Goal: Task Accomplishment & Management: Manage account settings

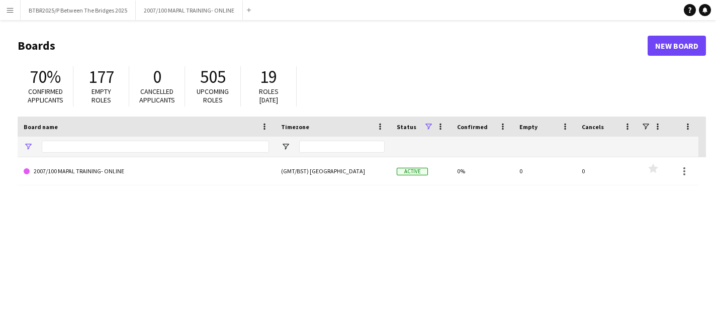
type input "*****"
click at [104, 12] on button "BTBR2025/P Between The Bridges 2025 Close" at bounding box center [78, 11] width 115 height 20
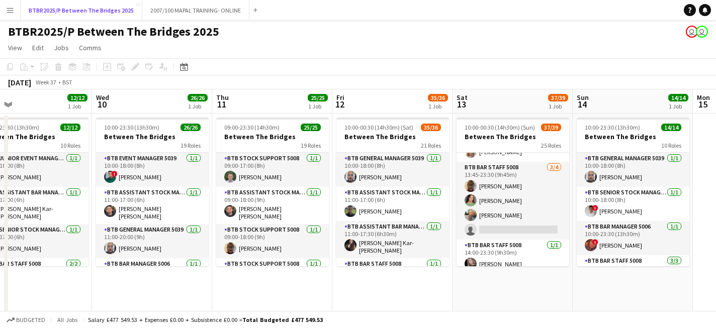
scroll to position [590, 0]
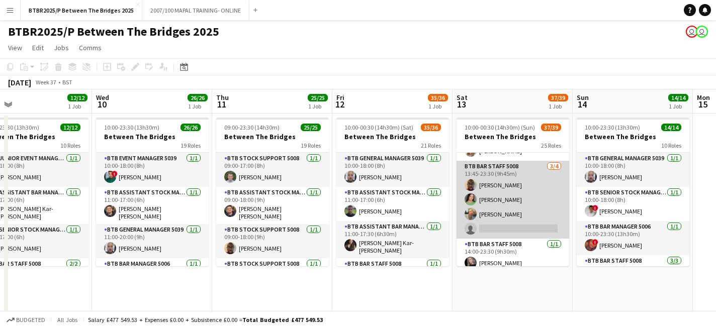
click at [512, 227] on app-card-role "BTB Bar Staff 5008 [DATE] 13:45-23:30 (9h45m) [PERSON_NAME] [PERSON_NAME] [PERS…" at bounding box center [512, 200] width 113 height 78
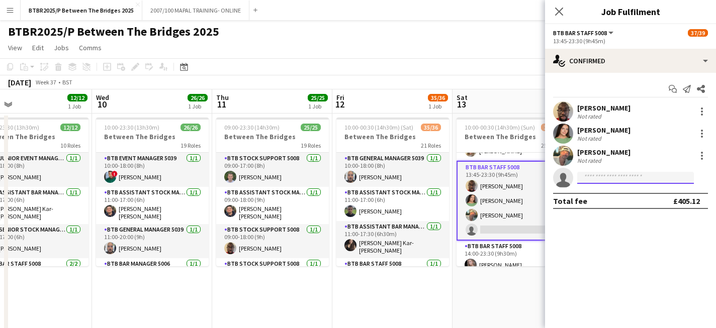
click at [622, 178] on input at bounding box center [635, 178] width 117 height 12
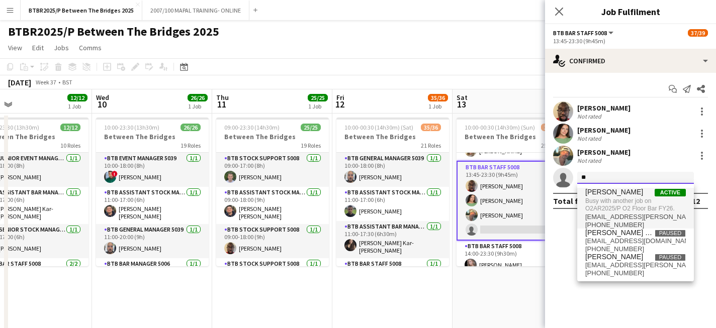
type input "*"
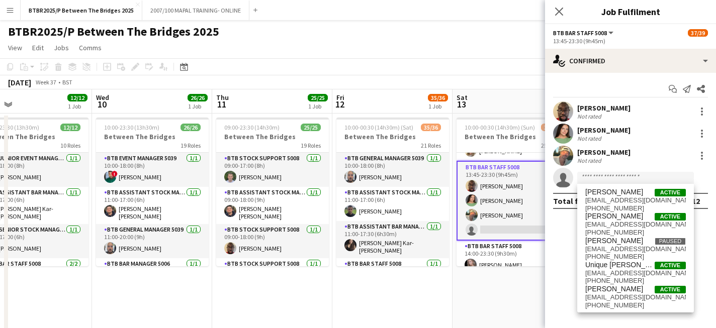
click at [473, 31] on div "BTBR2025/P Between The Bridges 2025 user user" at bounding box center [358, 29] width 716 height 19
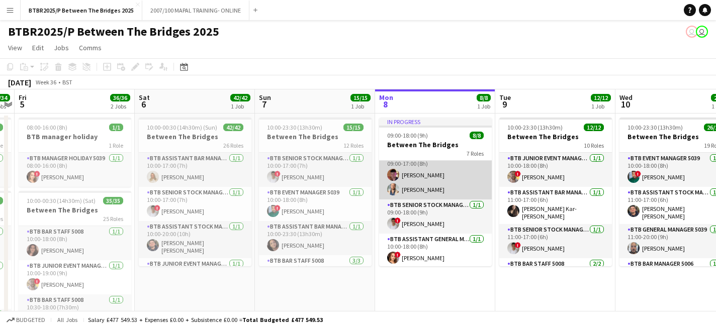
scroll to position [0, 0]
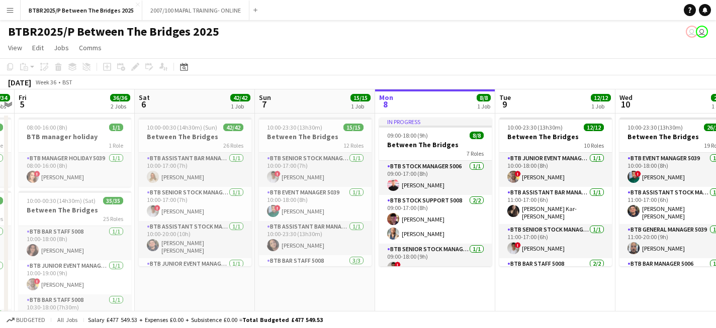
click at [370, 49] on app-page-menu "View Day view expanded Day view collapsed Month view Date picker Jump to [DATE]…" at bounding box center [358, 48] width 716 height 19
click at [297, 45] on app-page-menu "View Day view expanded Day view collapsed Month view Date picker Jump to [DATE]…" at bounding box center [358, 48] width 716 height 19
click at [11, 10] on app-icon "Menu" at bounding box center [10, 10] width 8 height 8
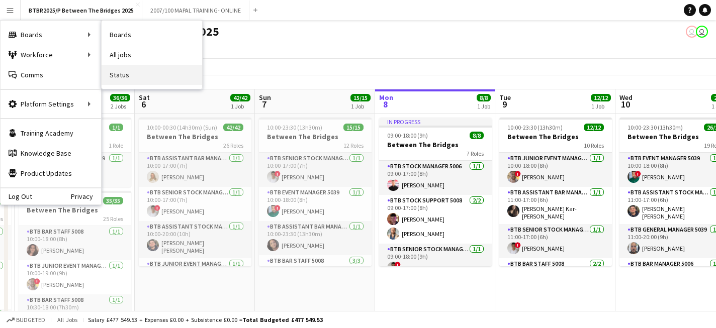
click at [140, 74] on link "Status" at bounding box center [152, 75] width 101 height 20
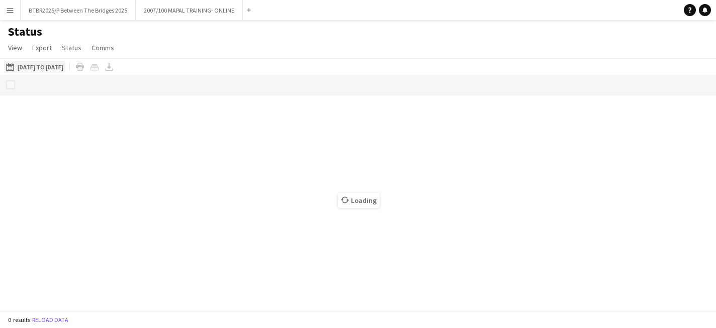
click at [65, 69] on button "[DATE] to [DATE] [DATE] to [DATE]" at bounding box center [34, 67] width 61 height 12
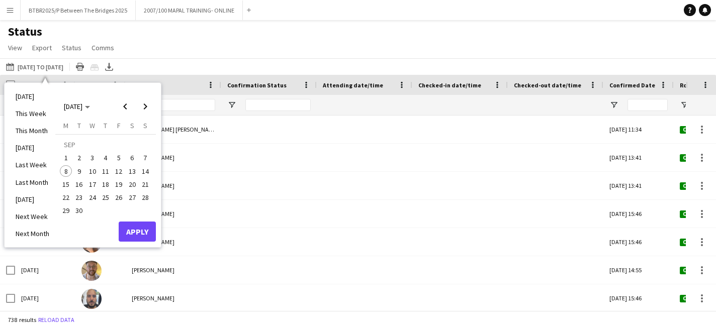
click at [68, 158] on span "1" at bounding box center [66, 158] width 12 height 12
click at [147, 156] on span "7" at bounding box center [145, 158] width 12 height 12
click at [133, 228] on button "Apply" at bounding box center [137, 232] width 37 height 20
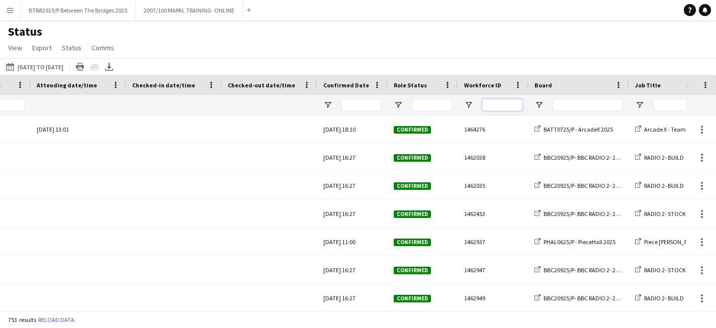
click at [506, 106] on input "Workforce ID Filter Input" at bounding box center [502, 105] width 40 height 12
click at [583, 109] on input "Board Filter Input" at bounding box center [587, 105] width 70 height 12
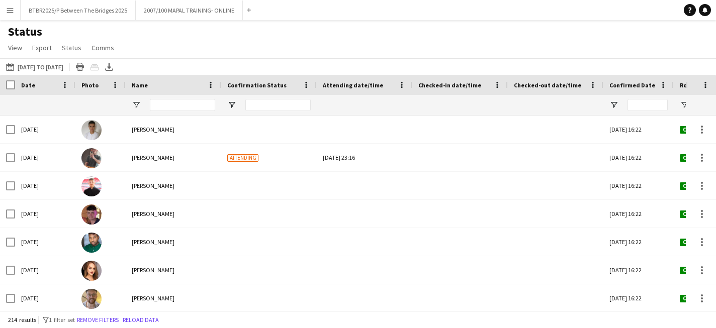
type input "*******"
click at [180, 104] on input "Name Filter Input" at bounding box center [182, 105] width 65 height 12
click at [135, 105] on span "Open Filter Menu" at bounding box center [136, 105] width 9 height 9
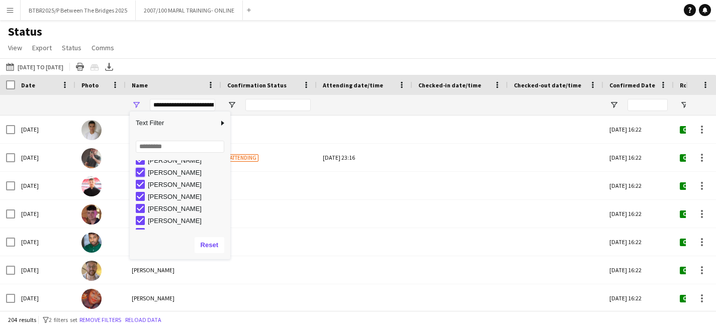
type input "**********"
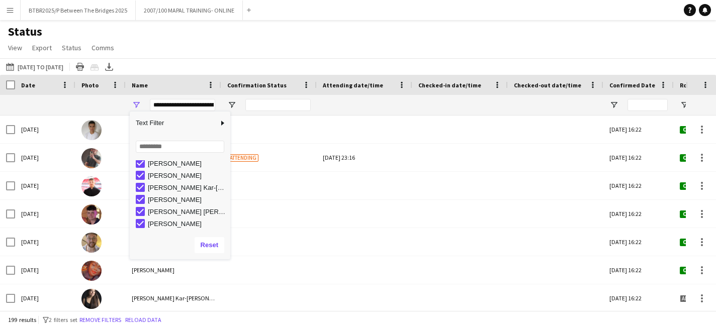
click at [188, 64] on div "[DATE] to [DATE] [DATE] to [DATE] [DATE] This Week This Month [DATE] Last Week …" at bounding box center [358, 66] width 716 height 17
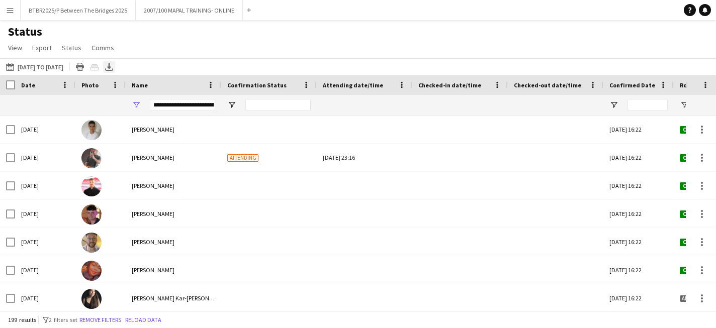
click at [113, 70] on icon at bounding box center [109, 70] width 8 height 3
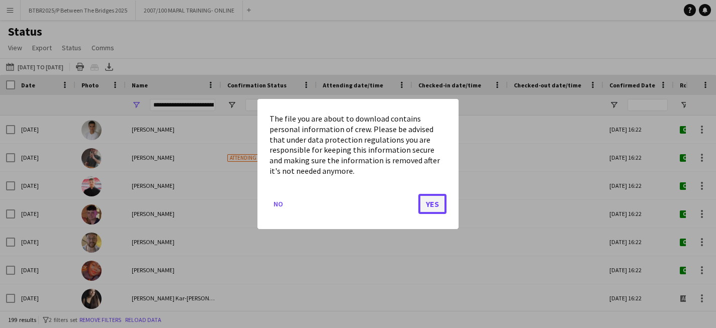
click at [427, 204] on button "Yes" at bounding box center [432, 204] width 28 height 20
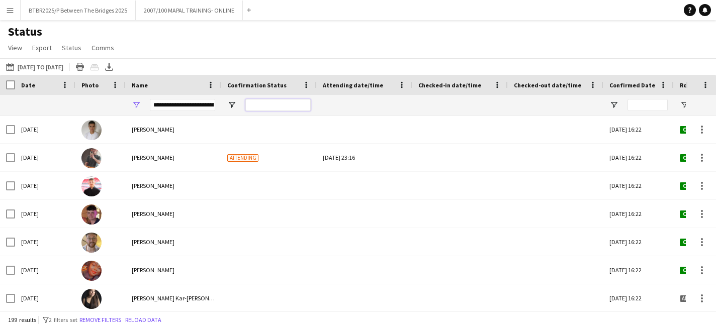
click at [255, 109] on input "Confirmation Status Filter Input" at bounding box center [277, 105] width 65 height 12
type input "***"
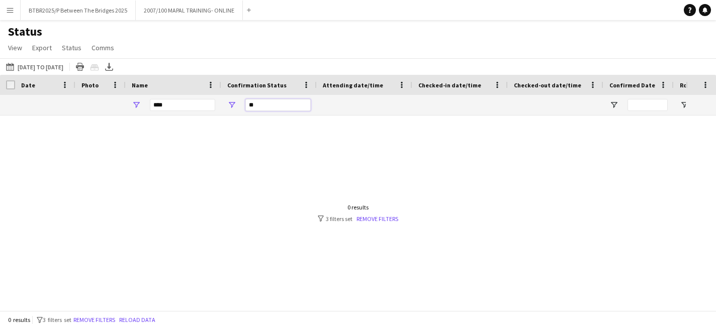
type input "*"
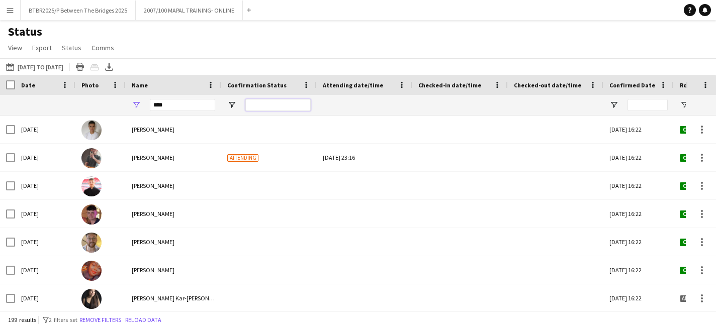
type input "**********"
click at [333, 52] on div "Status View Views Default view BTB upload workforce New starters Payroll checks…" at bounding box center [358, 41] width 716 height 34
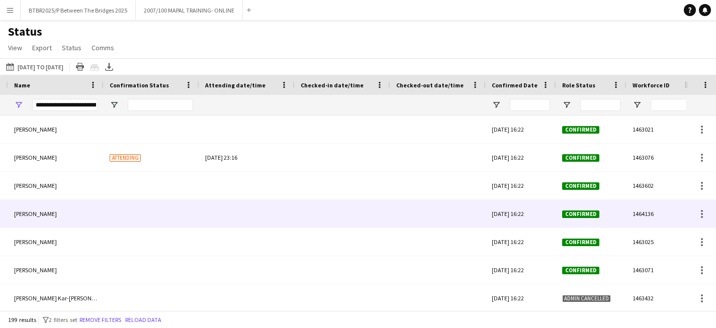
scroll to position [0, 118]
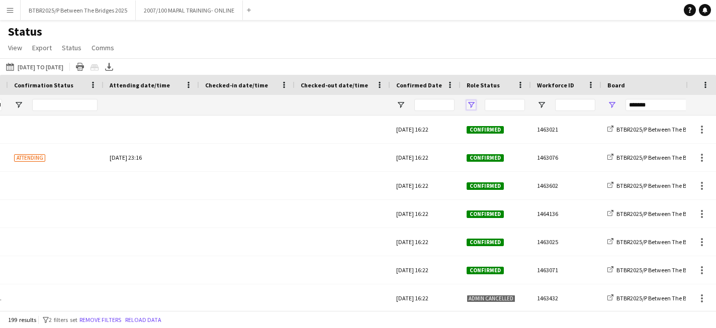
click at [472, 106] on span "Open Filter Menu" at bounding box center [470, 105] width 9 height 9
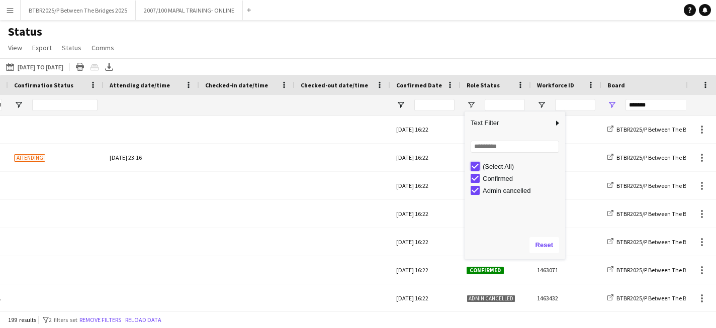
type input "***"
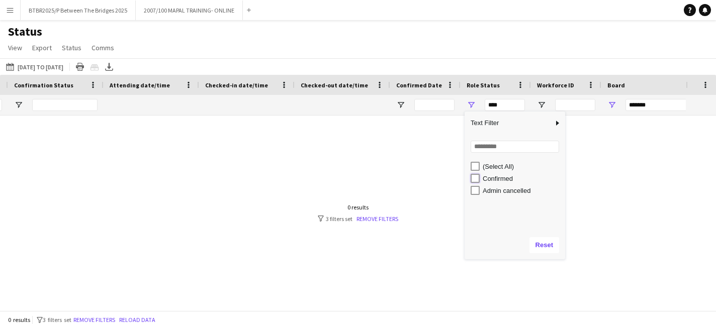
type input "**********"
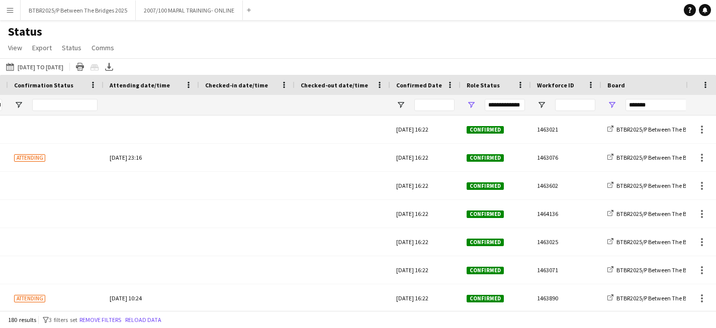
click at [352, 48] on div "Status View Views Default view BTB upload workforce New starters Payroll checks…" at bounding box center [358, 41] width 716 height 34
click at [111, 68] on icon at bounding box center [109, 66] width 4 height 6
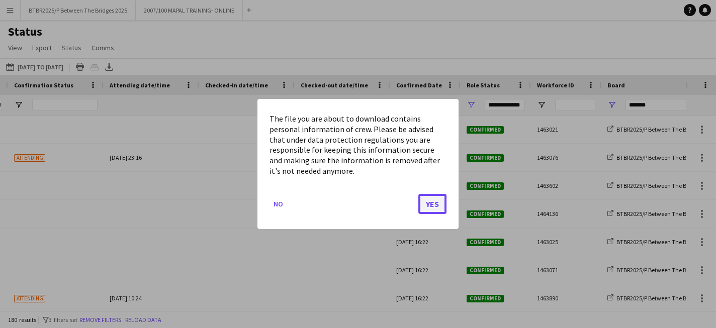
click at [434, 206] on button "Yes" at bounding box center [432, 204] width 28 height 20
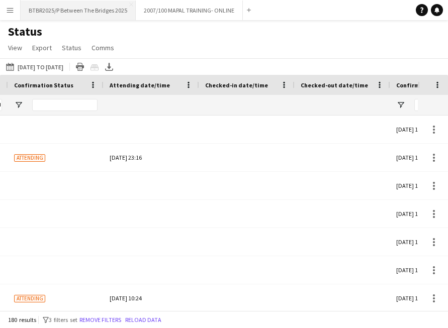
click at [107, 19] on button "BTBR2025/P Between The Bridges 2025 Close" at bounding box center [78, 11] width 115 height 20
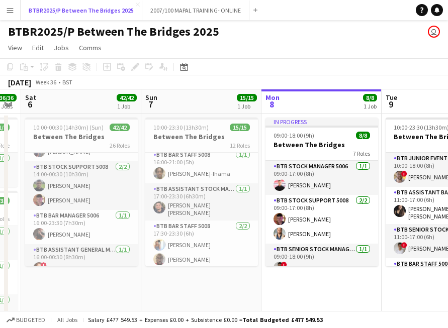
scroll to position [642, 0]
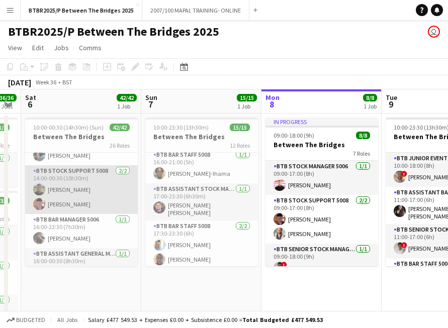
click at [98, 178] on app-card-role "BTB Stock support 5008 [DATE] 14:00-00:30 (10h30m) [PERSON_NAME] [PERSON_NAME]" at bounding box center [81, 189] width 113 height 49
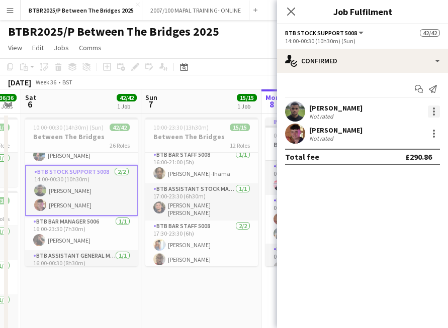
click at [434, 115] on div at bounding box center [434, 115] width 2 height 2
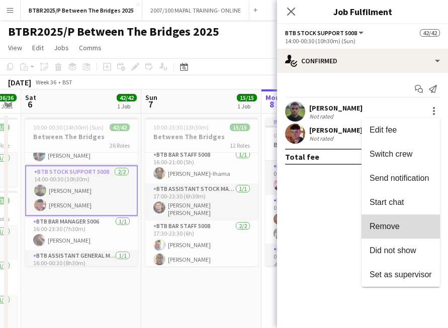
click at [392, 228] on span "Remove" at bounding box center [384, 226] width 30 height 9
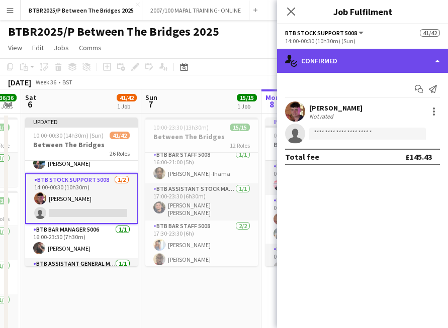
click at [382, 64] on div "single-neutral-actions-check-2 Confirmed" at bounding box center [362, 61] width 171 height 24
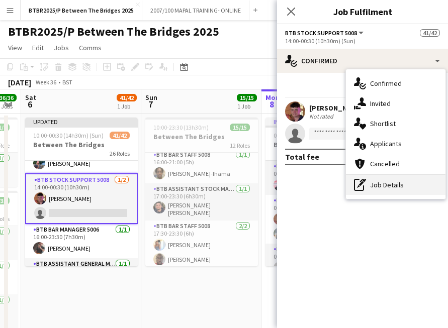
click at [398, 183] on div "pen-write Job Details" at bounding box center [396, 185] width 100 height 20
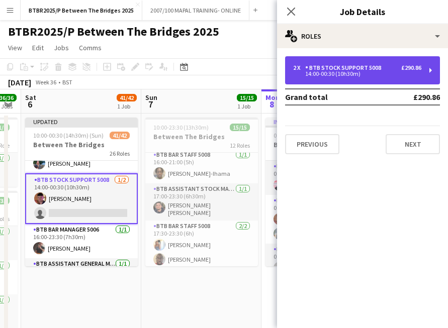
click at [396, 79] on div "2 x BTB Stock support 5008 £290.86 14:00-00:30 (10h30m)" at bounding box center [362, 70] width 155 height 28
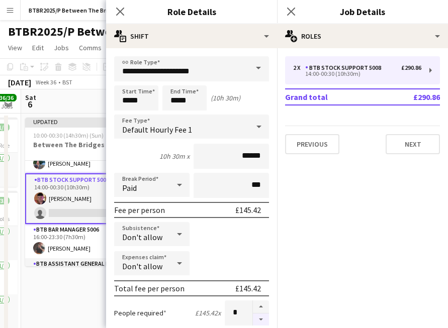
click at [263, 319] on button "button" at bounding box center [261, 320] width 16 height 13
type input "*"
click at [125, 11] on app-icon "Close pop-in" at bounding box center [120, 12] width 15 height 15
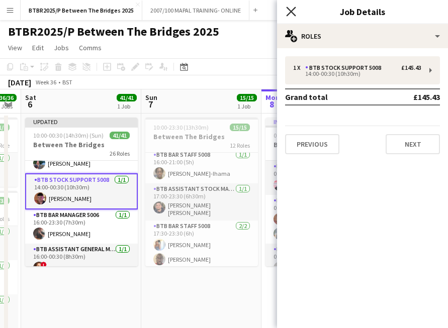
click at [290, 11] on icon at bounding box center [291, 12] width 10 height 10
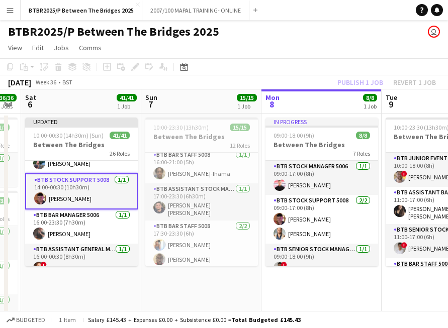
click at [348, 81] on div "Publish 1 job Revert 1 job" at bounding box center [386, 82] width 123 height 13
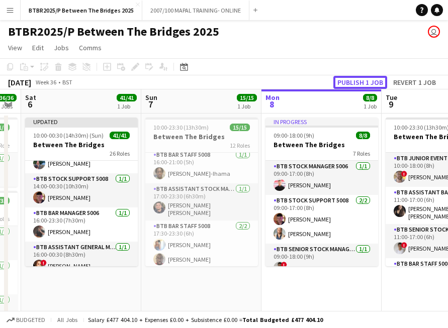
click at [348, 81] on button "Publish 1 job" at bounding box center [360, 82] width 54 height 13
